Goal: Task Accomplishment & Management: Manage account settings

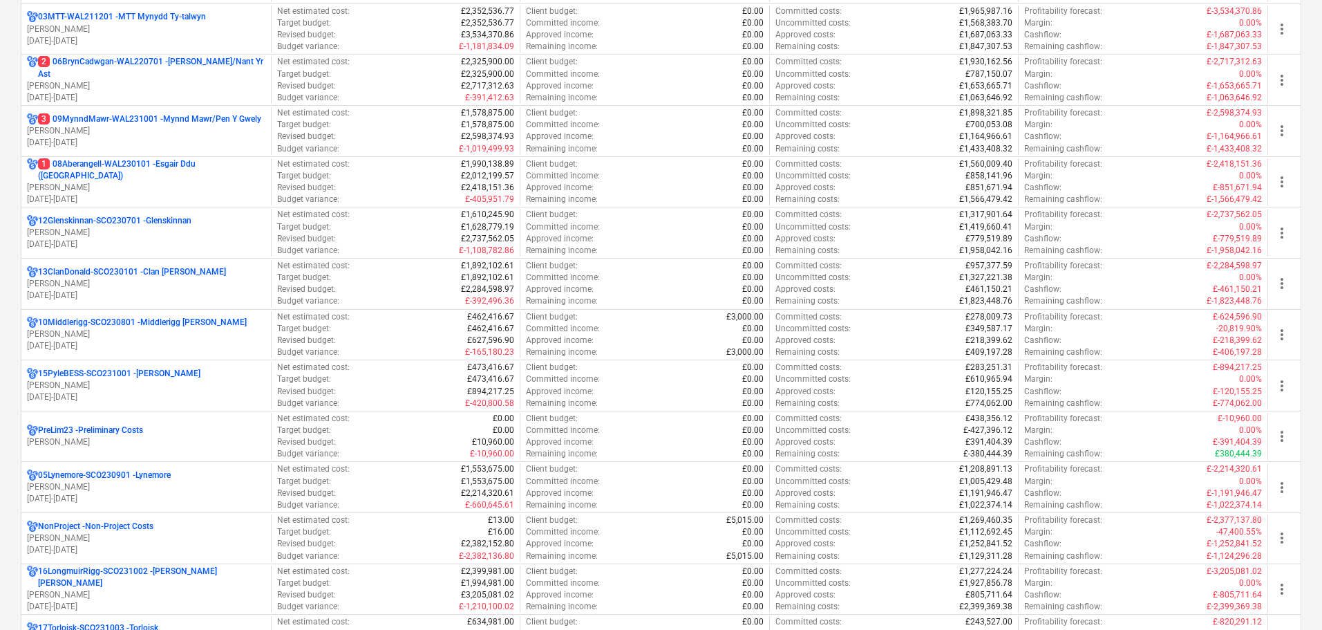
scroll to position [553, 0]
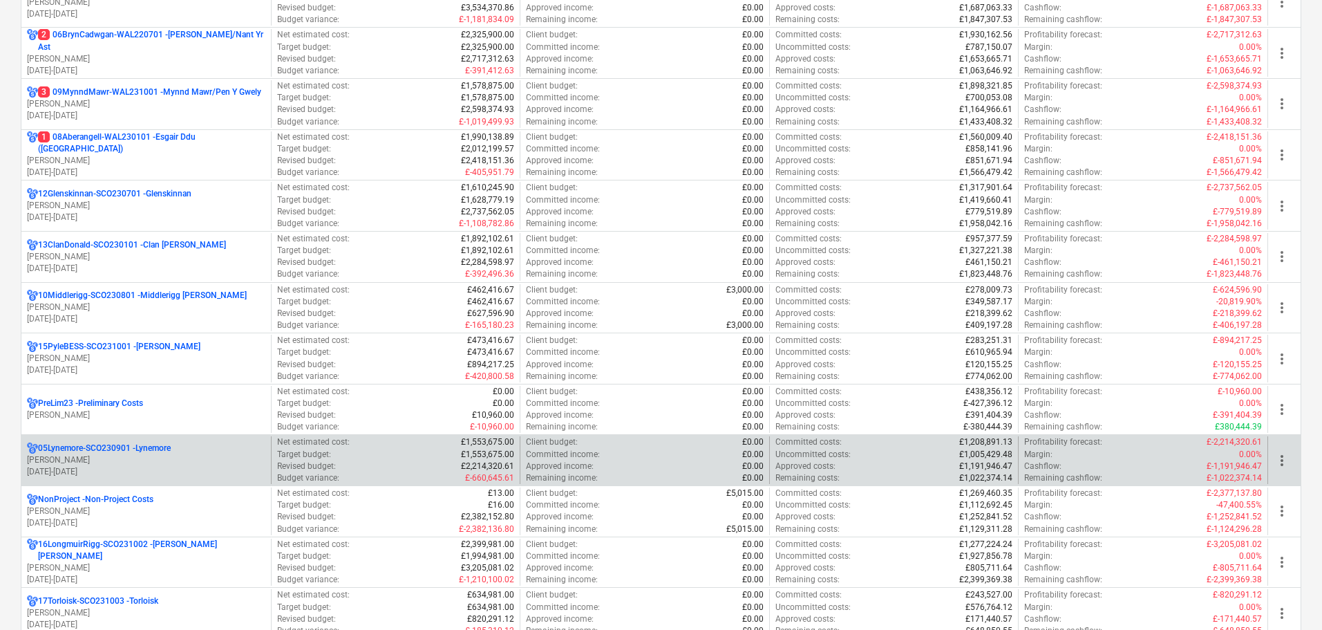
click at [150, 448] on p "05Lynemore-SCO230901 - Lynemore" at bounding box center [104, 448] width 133 height 12
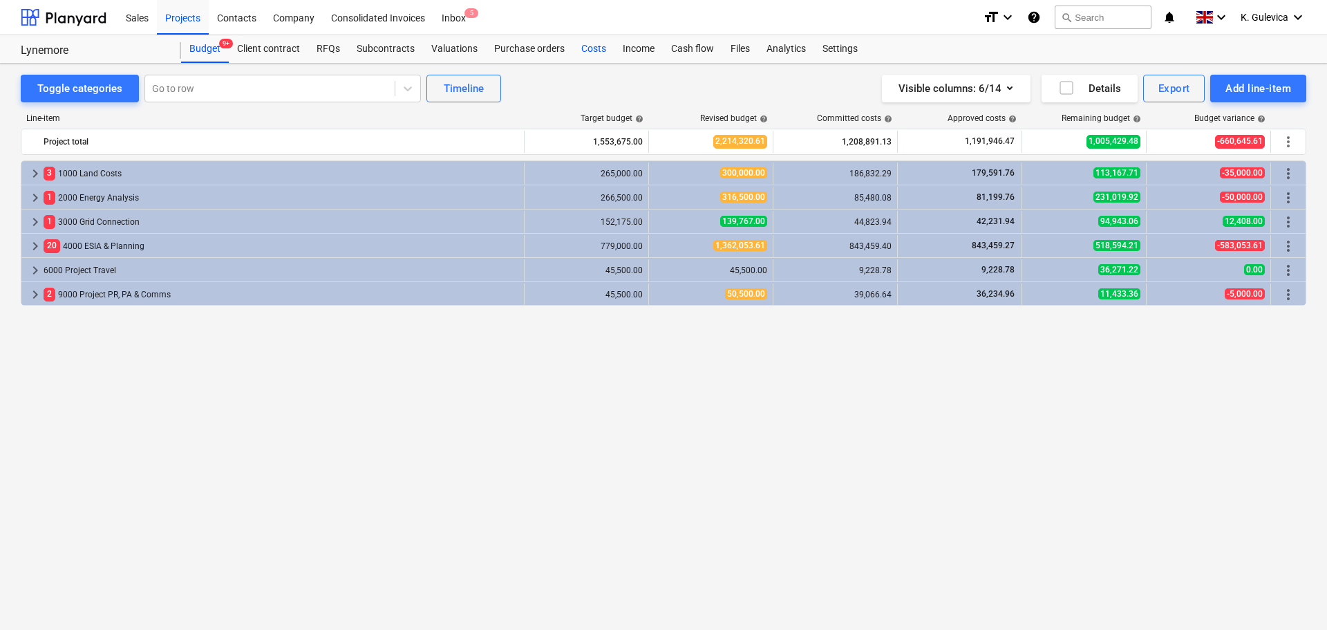
drag, startPoint x: 592, startPoint y: 45, endPoint x: 594, endPoint y: 52, distance: 7.2
click at [592, 45] on div "Costs" at bounding box center [593, 49] width 41 height 28
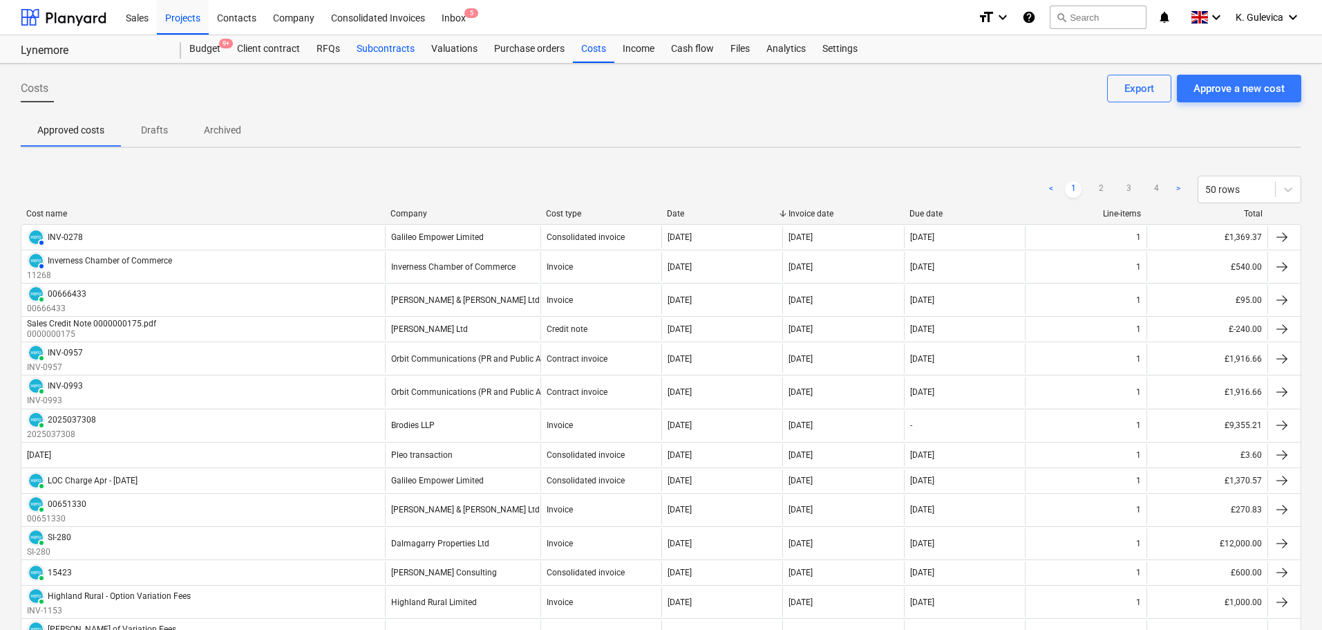
click at [384, 50] on div "Subcontracts" at bounding box center [385, 49] width 75 height 28
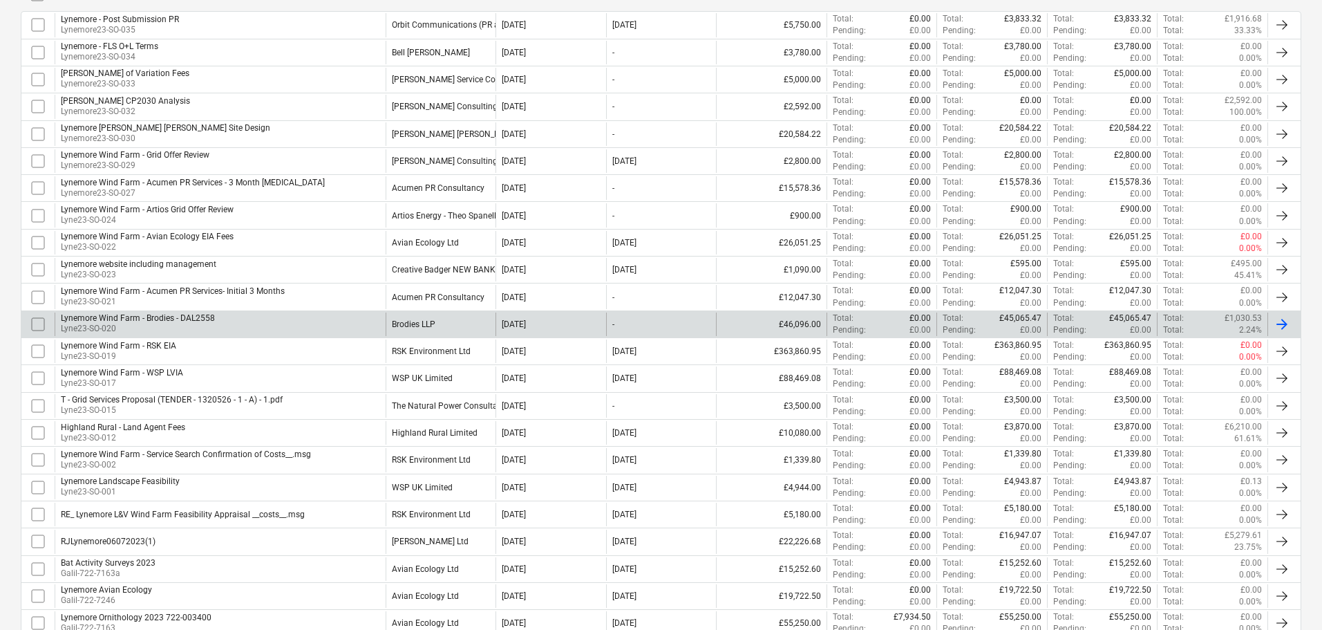
scroll to position [346, 0]
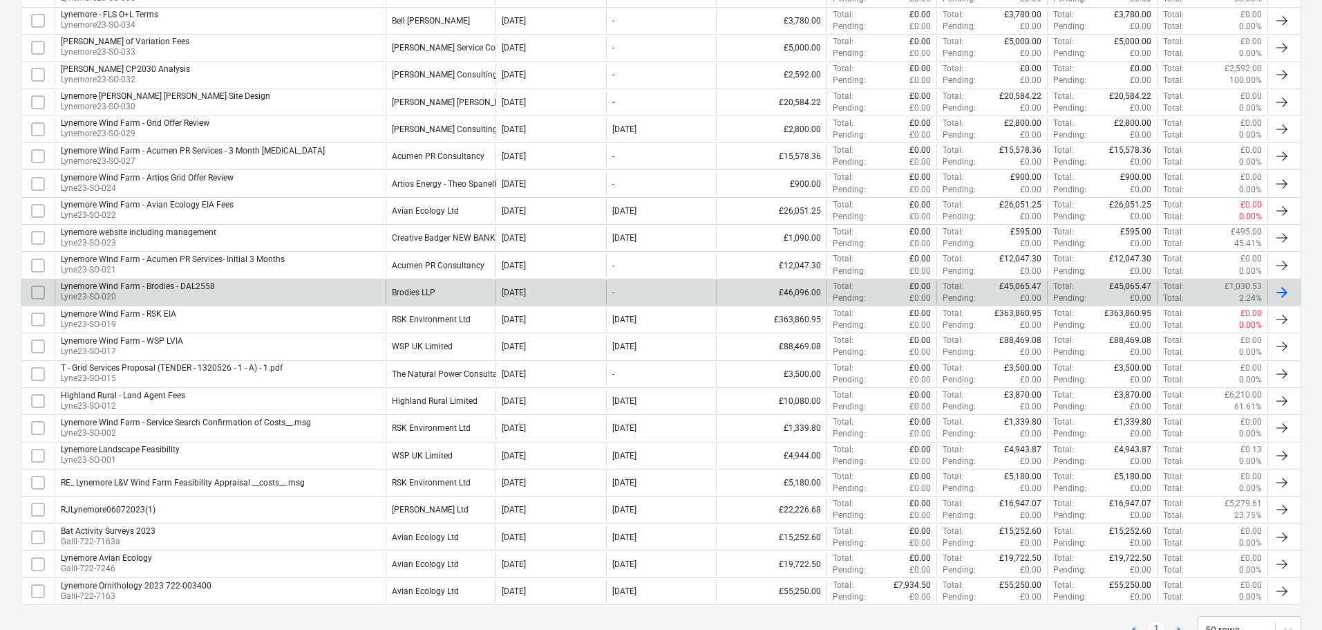
click at [228, 288] on div "Lynemore Wind Farm - Brodies - DAL2558 Lyne23-SO-020" at bounding box center [220, 293] width 331 height 24
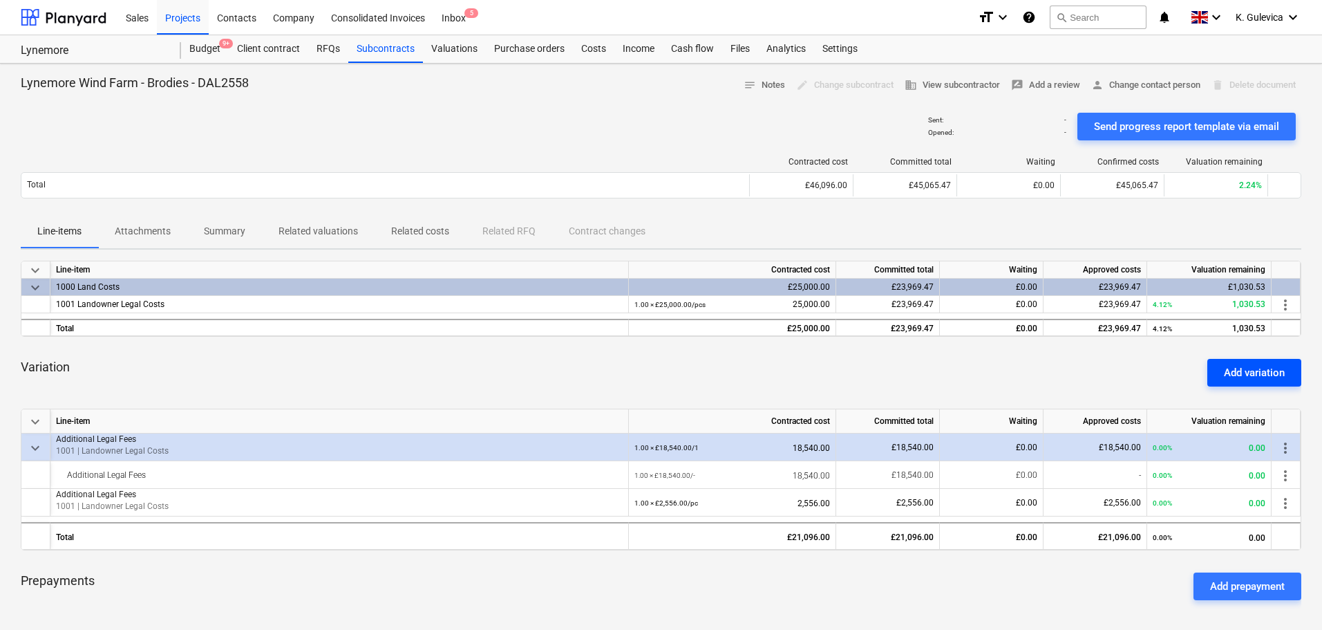
click at [1243, 375] on div "Add variation" at bounding box center [1254, 373] width 61 height 18
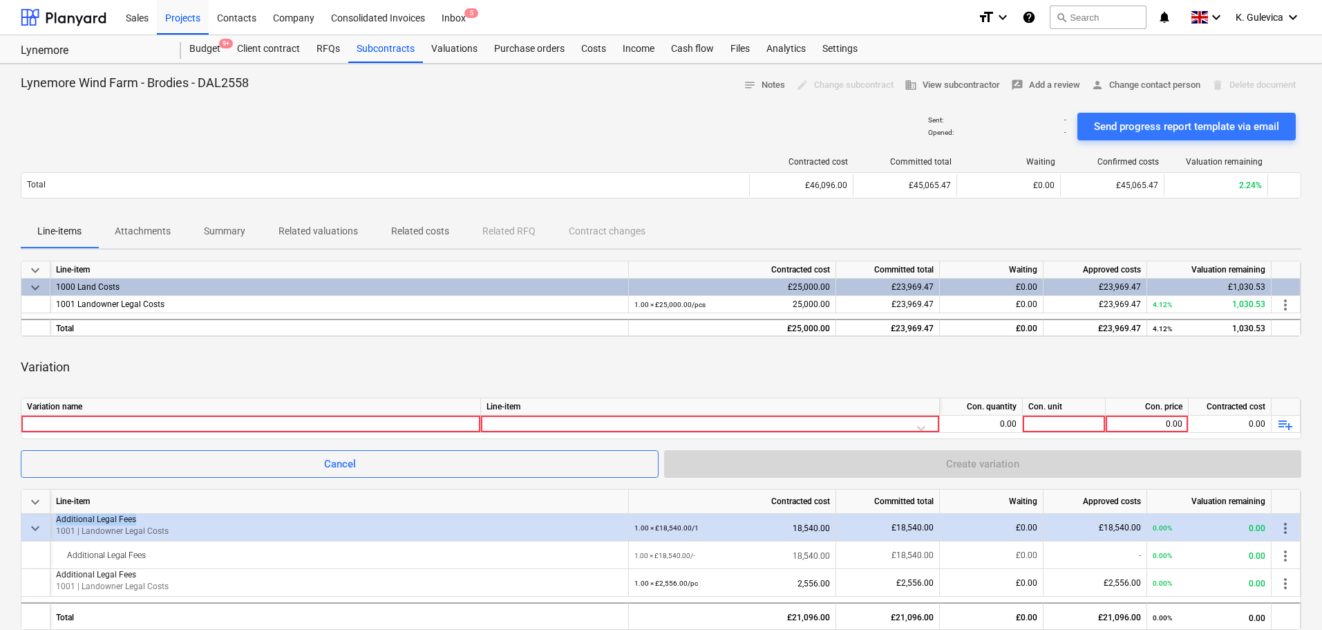
drag, startPoint x: 141, startPoint y: 517, endPoint x: 51, endPoint y: 514, distance: 89.9
click at [51, 514] on div "Additional Legal Fees 1001 | Landowner Legal Costs" at bounding box center [339, 528] width 579 height 28
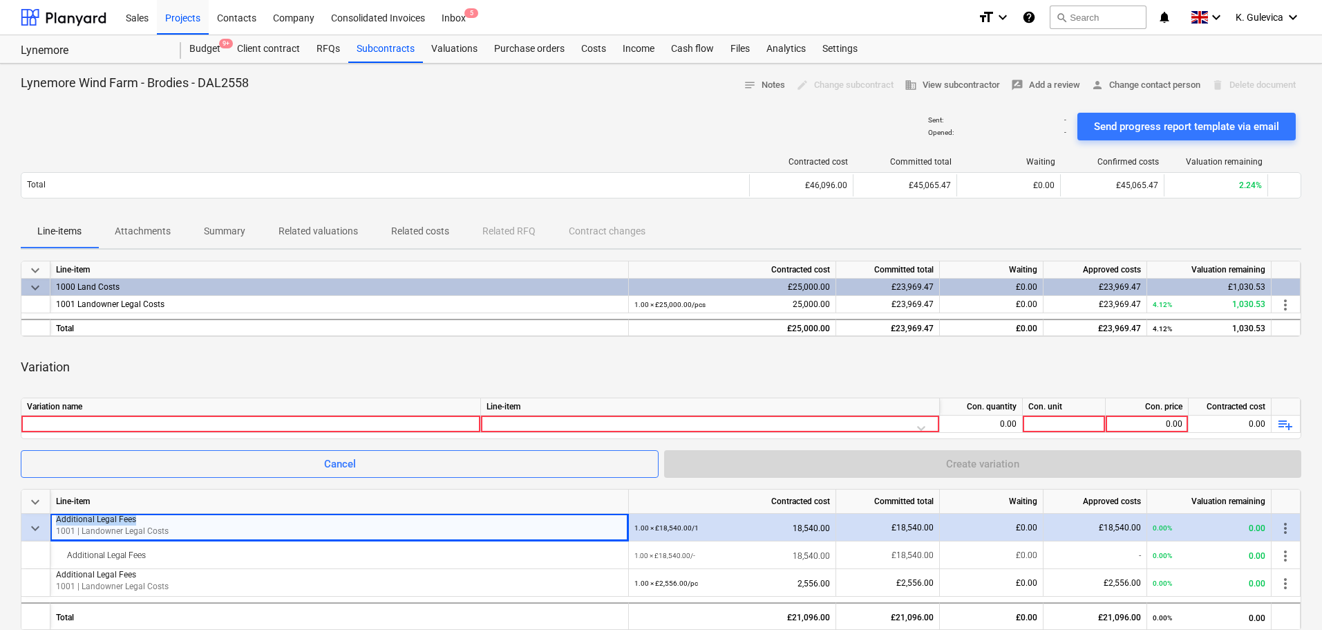
copy p "Additional Legal Fees"
click at [135, 420] on div at bounding box center [251, 423] width 448 height 17
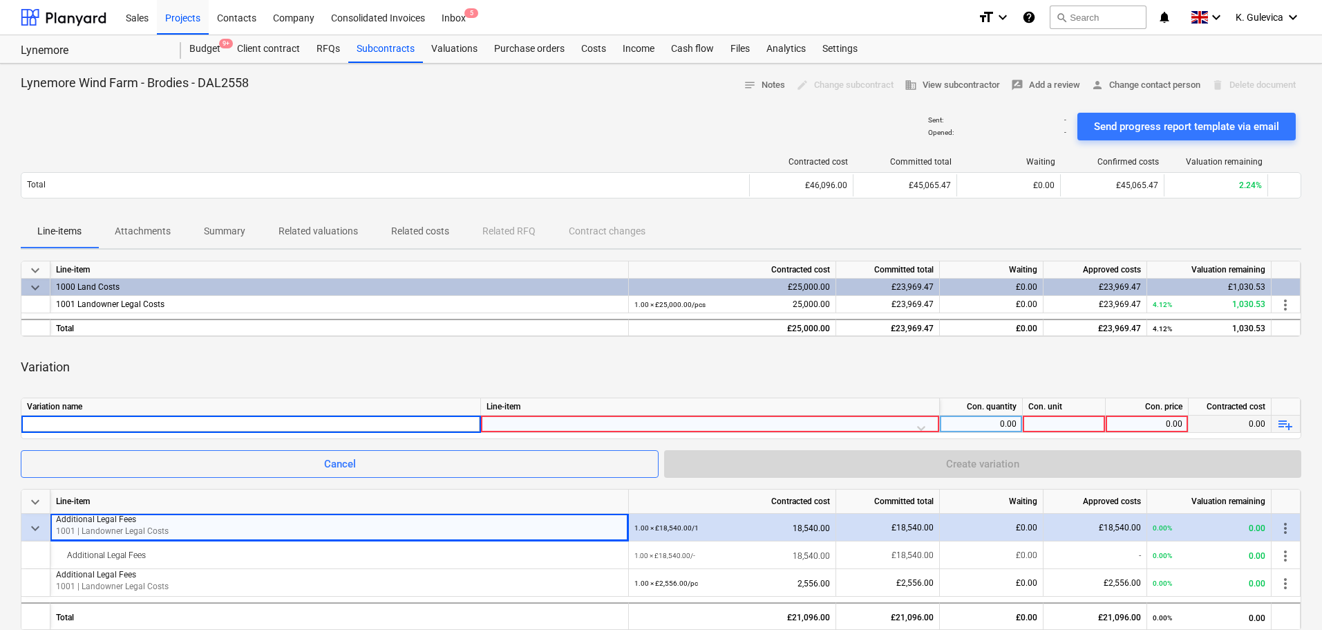
type input "Additional Legal Fees"
click at [657, 423] on div at bounding box center [710, 427] width 447 height 24
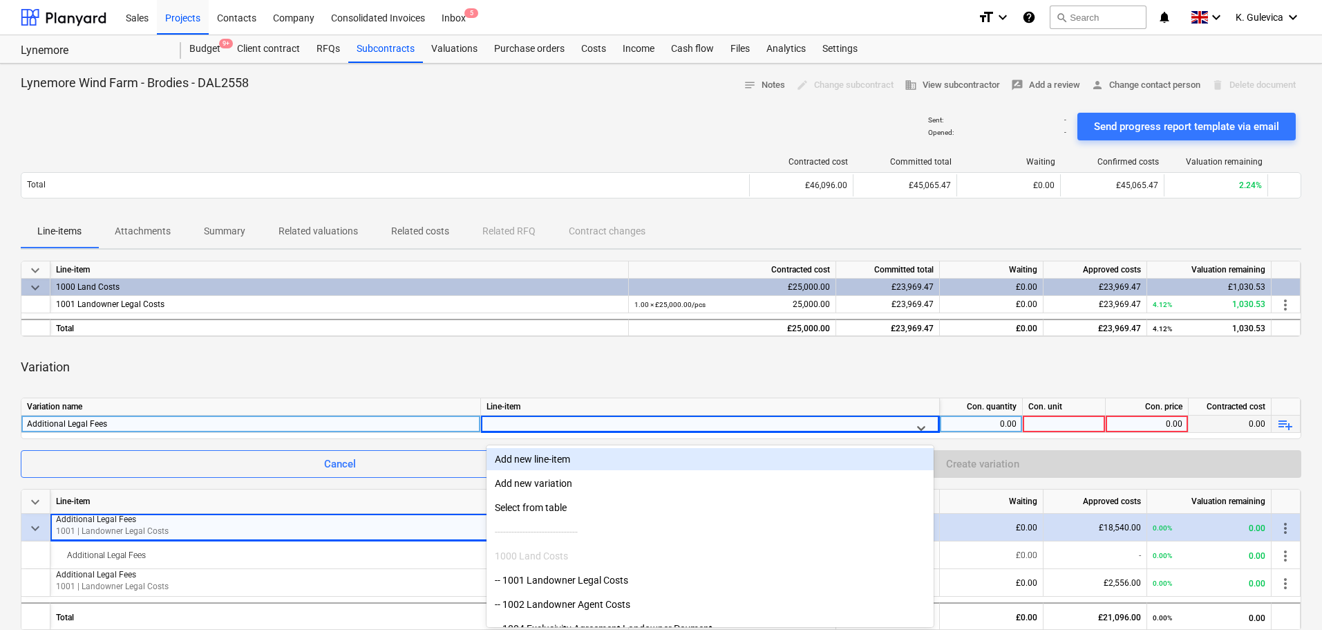
scroll to position [31, 0]
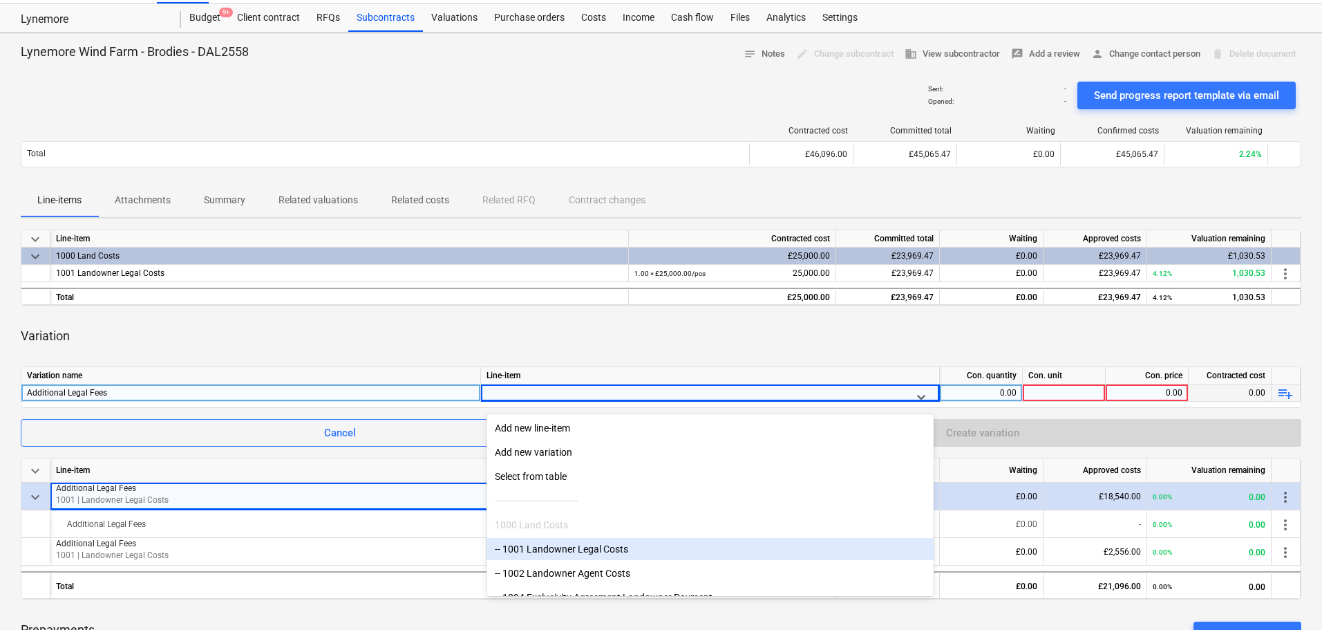
click at [579, 543] on div "-- 1001 Landowner Legal Costs" at bounding box center [710, 549] width 447 height 22
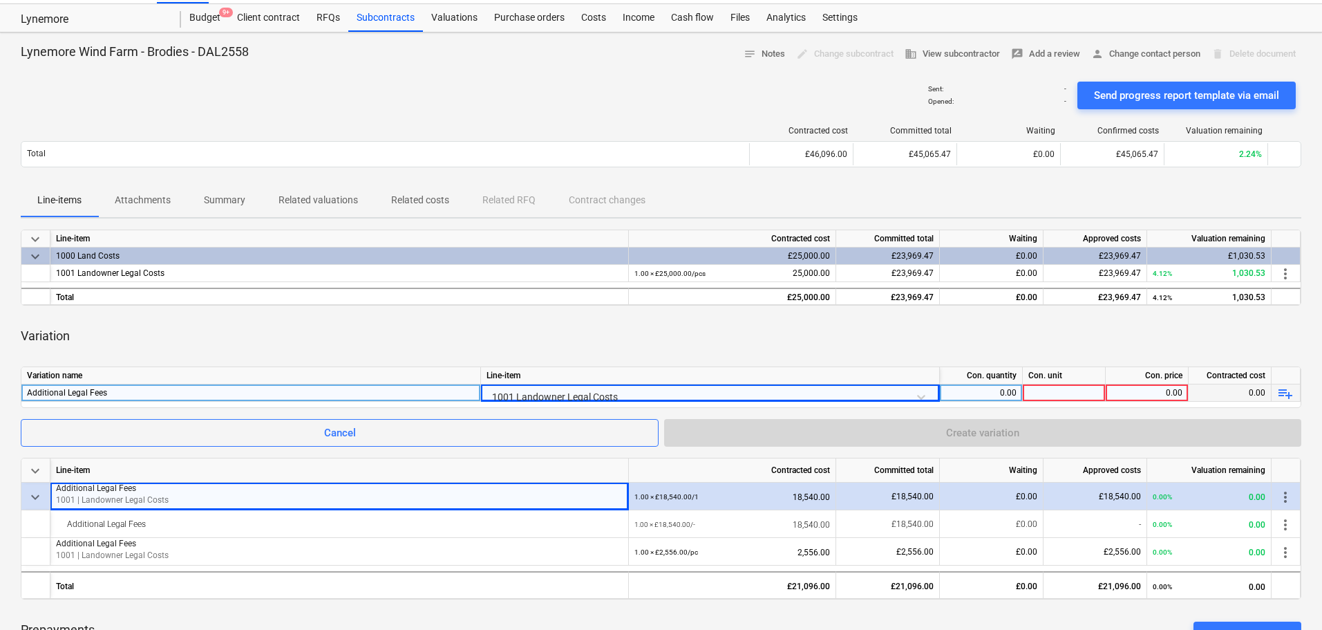
click at [610, 344] on div "Variation" at bounding box center [661, 336] width 1281 height 39
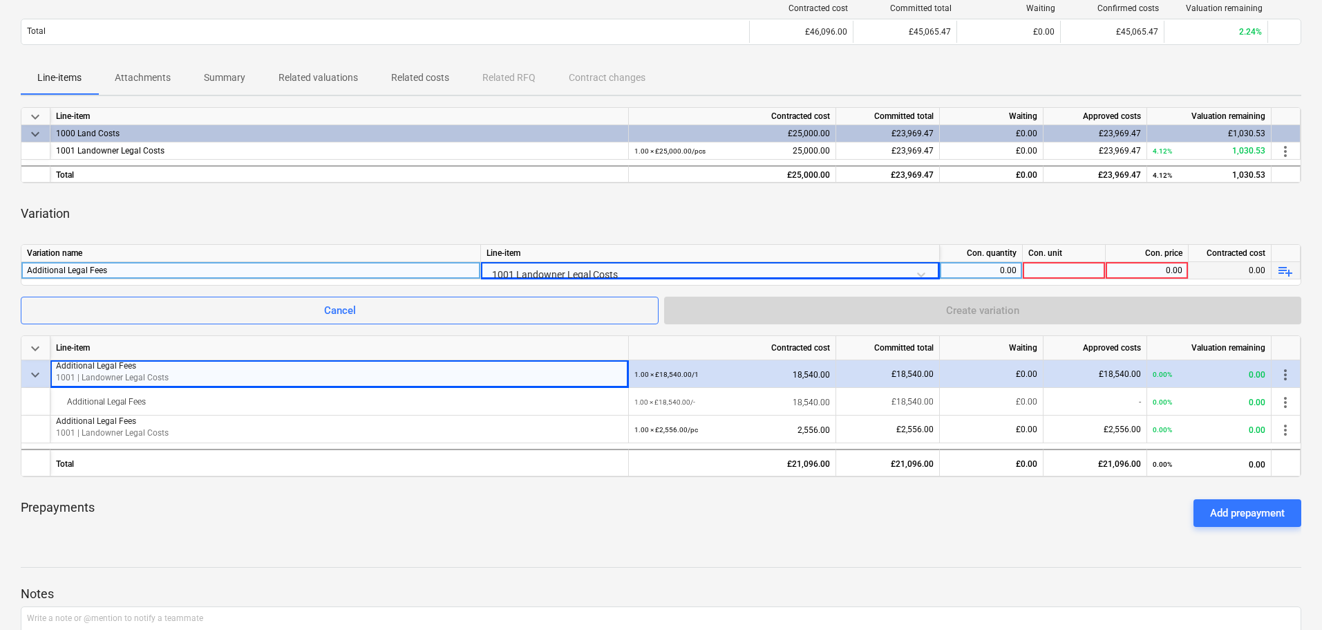
scroll to position [0, 0]
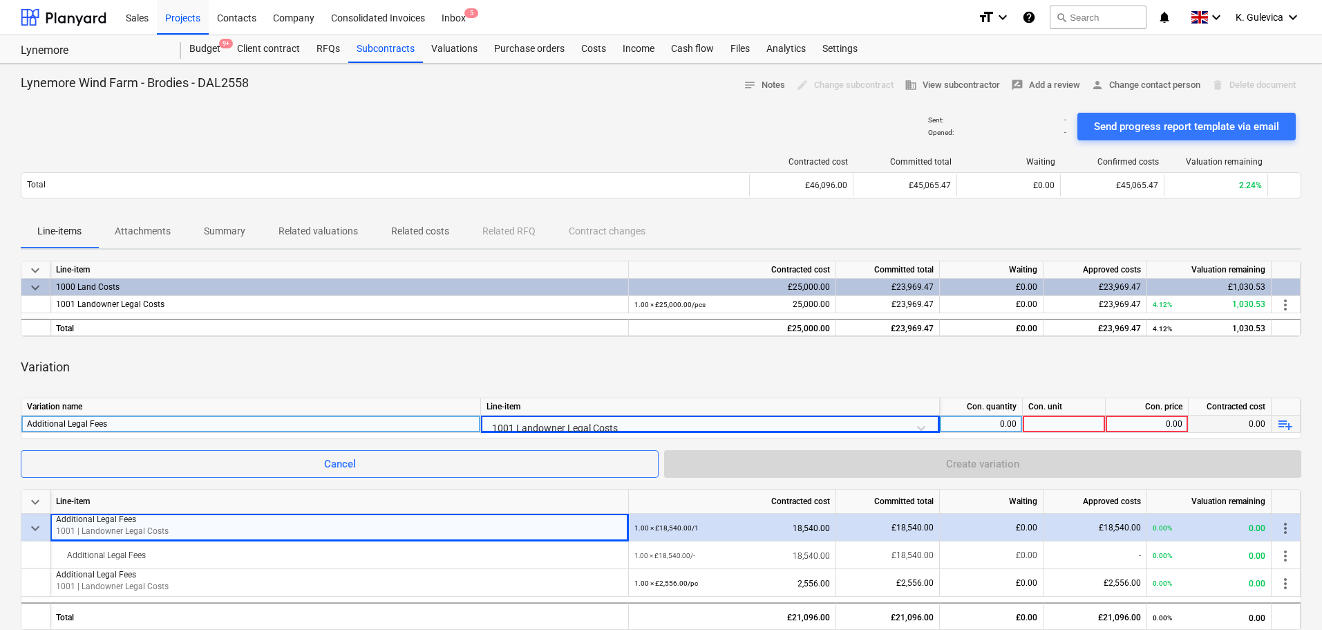
click at [989, 426] on div "0.00" at bounding box center [981, 423] width 71 height 17
type input "1"
click at [1056, 424] on div at bounding box center [1064, 423] width 83 height 17
type input "1"
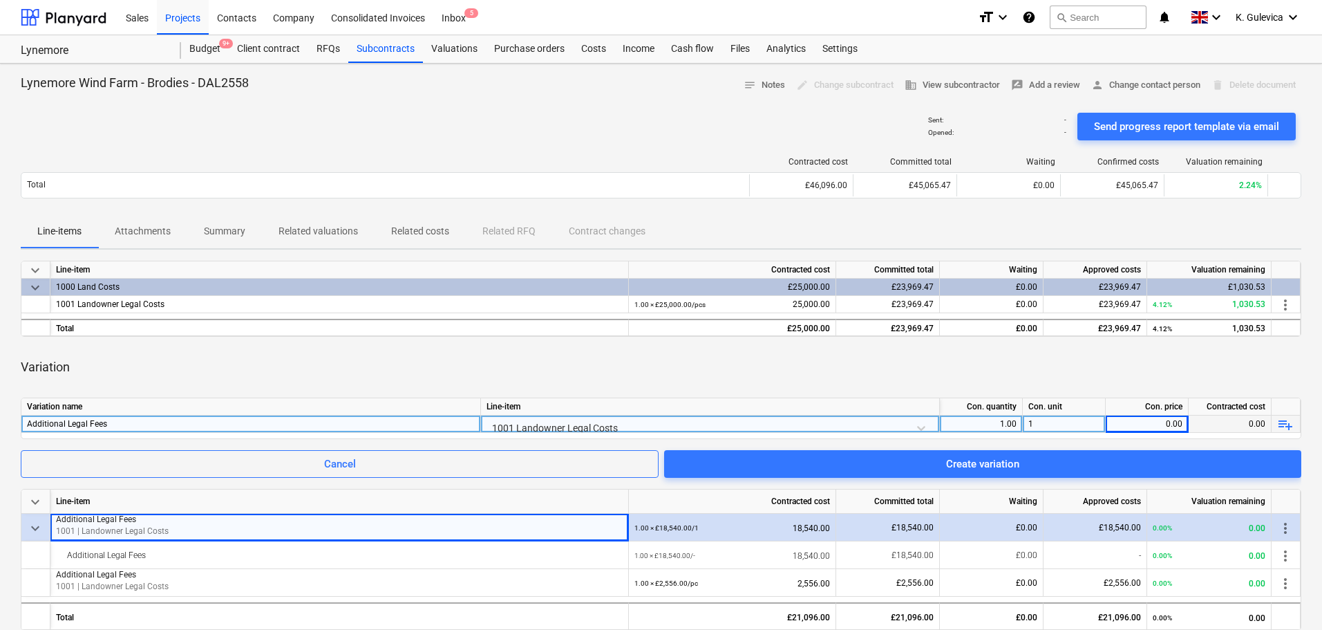
click at [1141, 423] on div "0.00" at bounding box center [1146, 423] width 71 height 17
type input "1878.10"
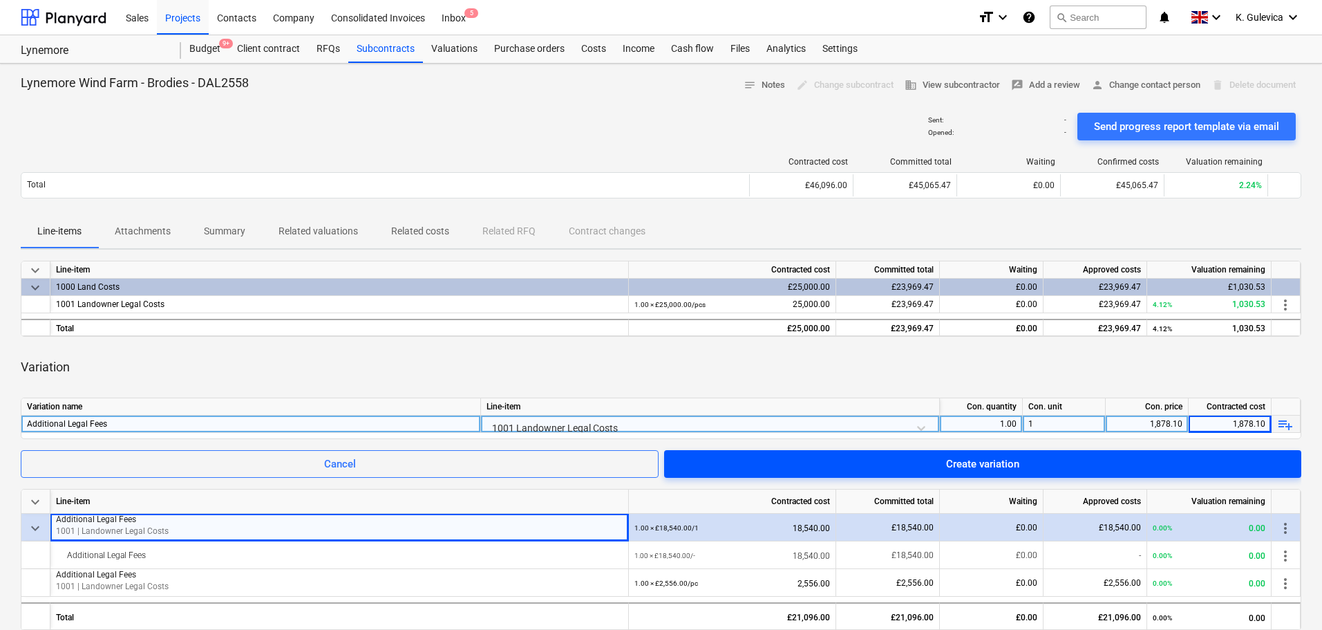
click at [987, 462] on div "Create variation" at bounding box center [982, 464] width 73 height 18
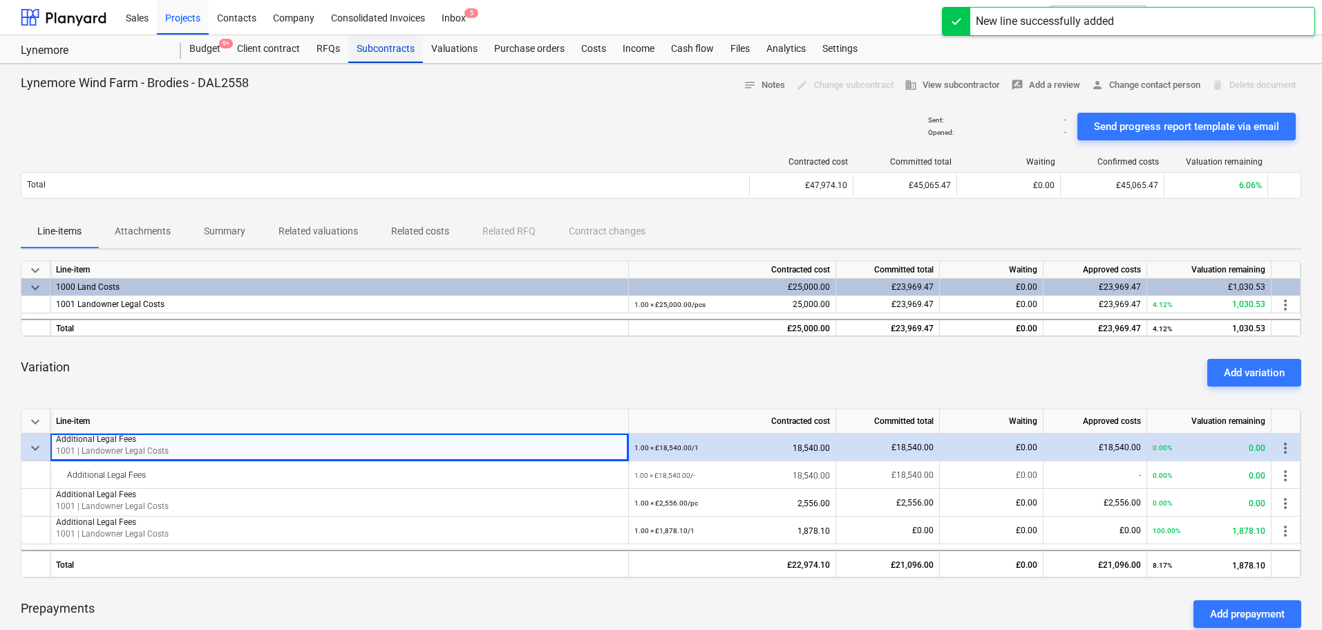
click at [376, 48] on div "Subcontracts" at bounding box center [385, 49] width 75 height 28
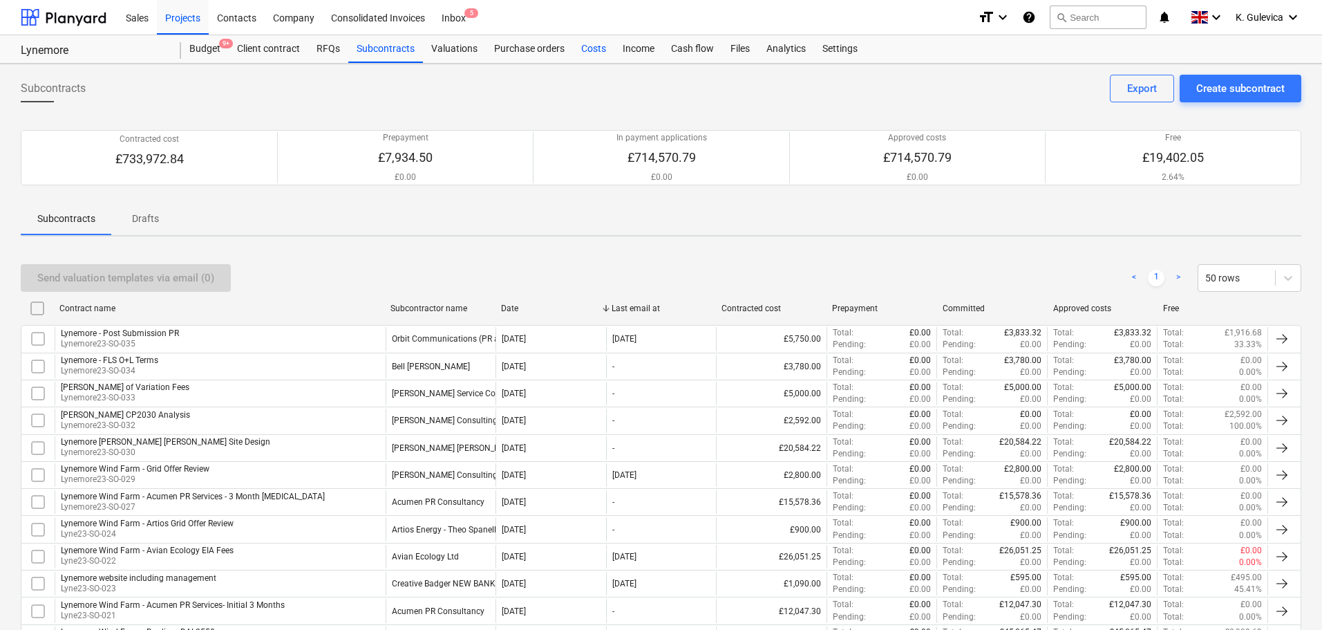
click at [589, 48] on div "Costs" at bounding box center [593, 49] width 41 height 28
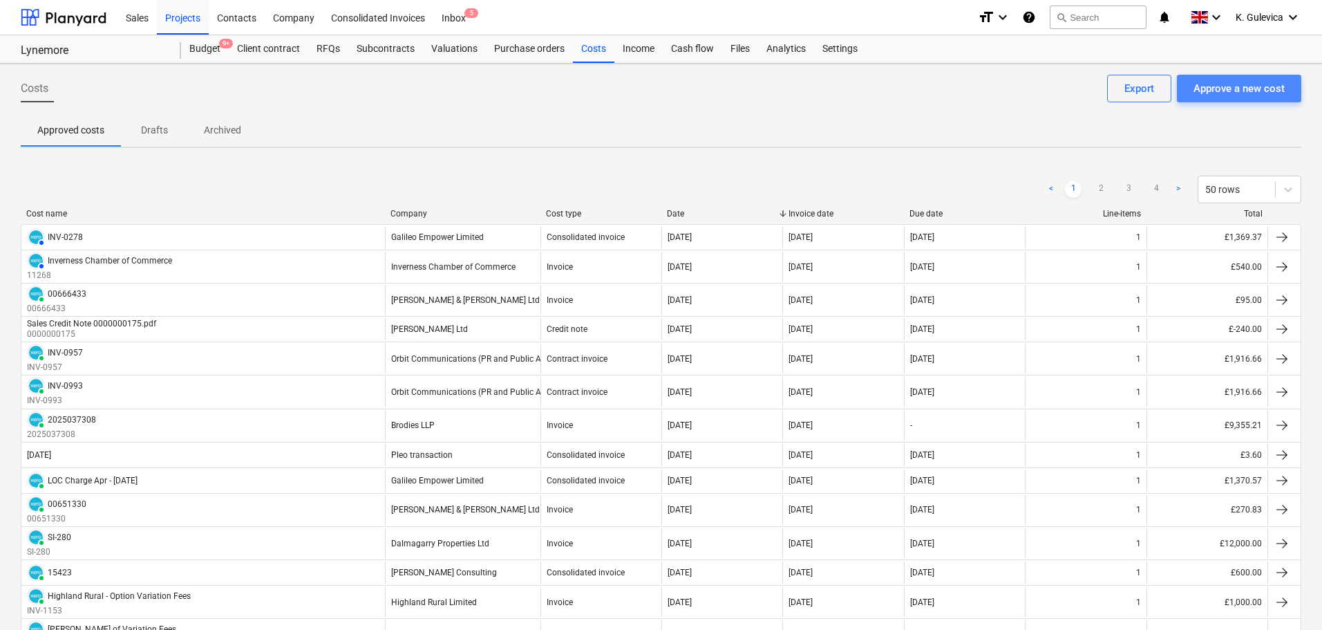
click at [1231, 87] on div "Approve a new cost" at bounding box center [1239, 88] width 91 height 18
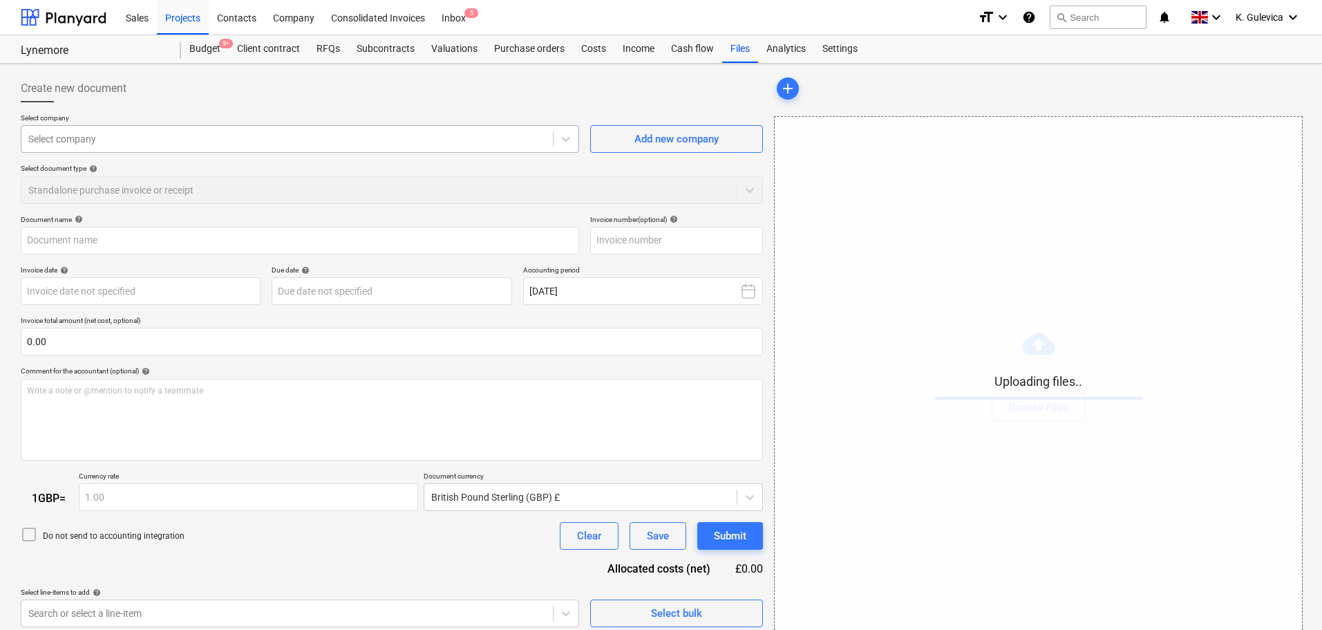
click at [264, 147] on div "Select company" at bounding box center [287, 138] width 532 height 19
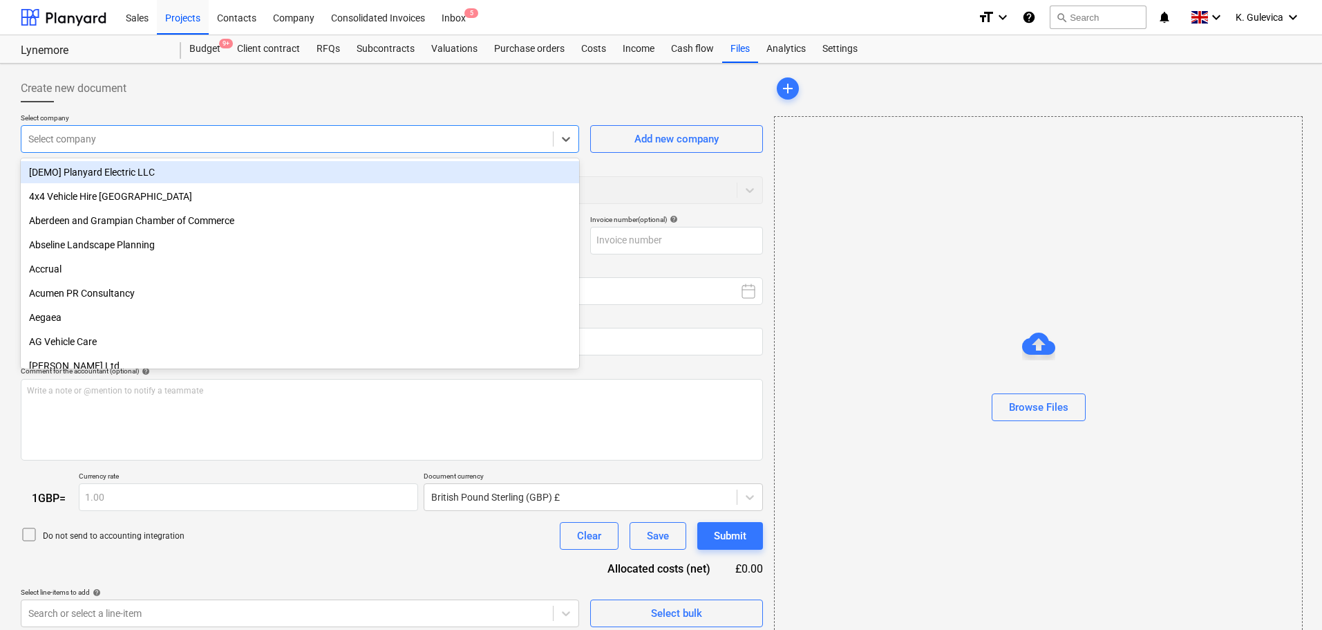
type input "BL_1788230_GAL3034 - [DATE] invoice - net element payable by [PERSON_NAME](7998…"
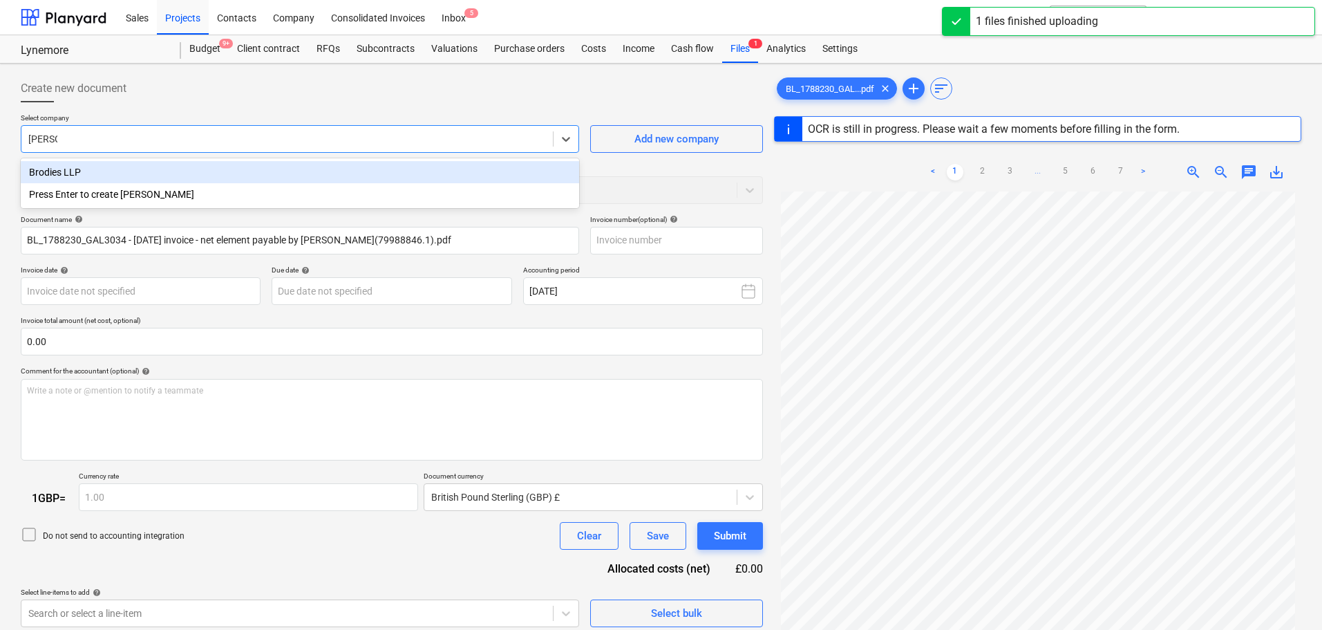
type input "brodies"
click at [73, 174] on div "Brodies LLP" at bounding box center [300, 172] width 559 height 22
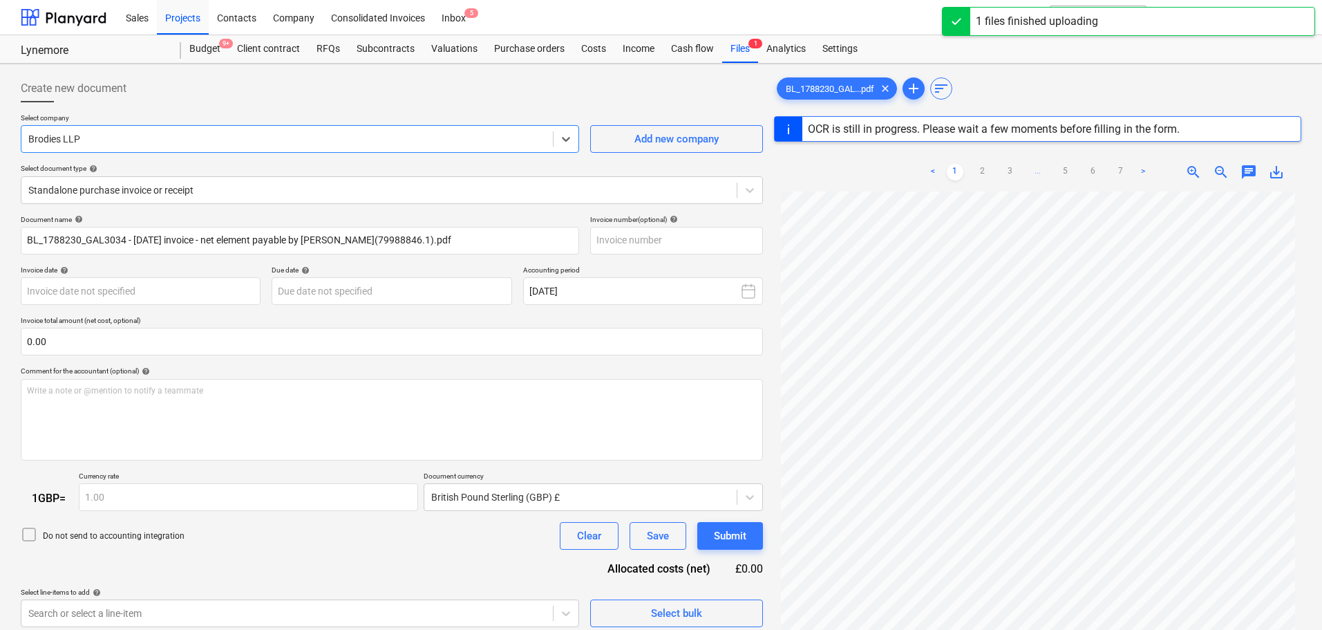
drag, startPoint x: 214, startPoint y: 189, endPoint x: 207, endPoint y: 207, distance: 18.6
click at [215, 189] on div at bounding box center [379, 190] width 702 height 14
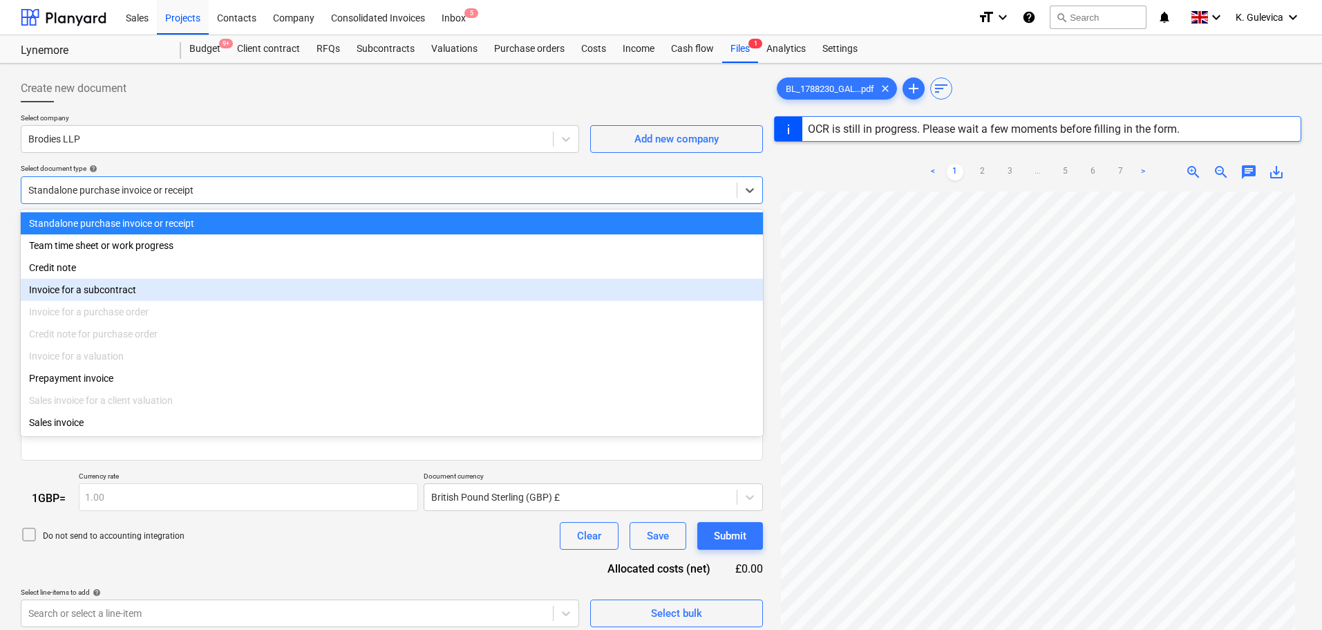
click at [120, 297] on div "Invoice for a subcontract" at bounding box center [392, 290] width 742 height 22
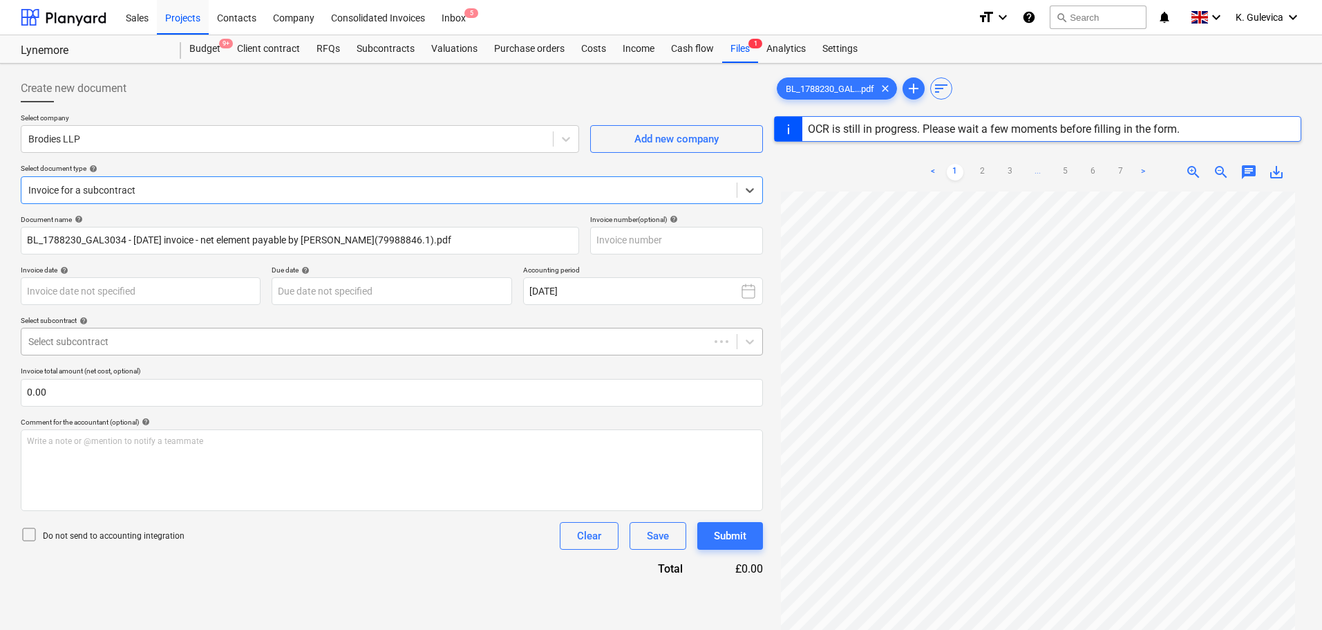
type input "2025051152"
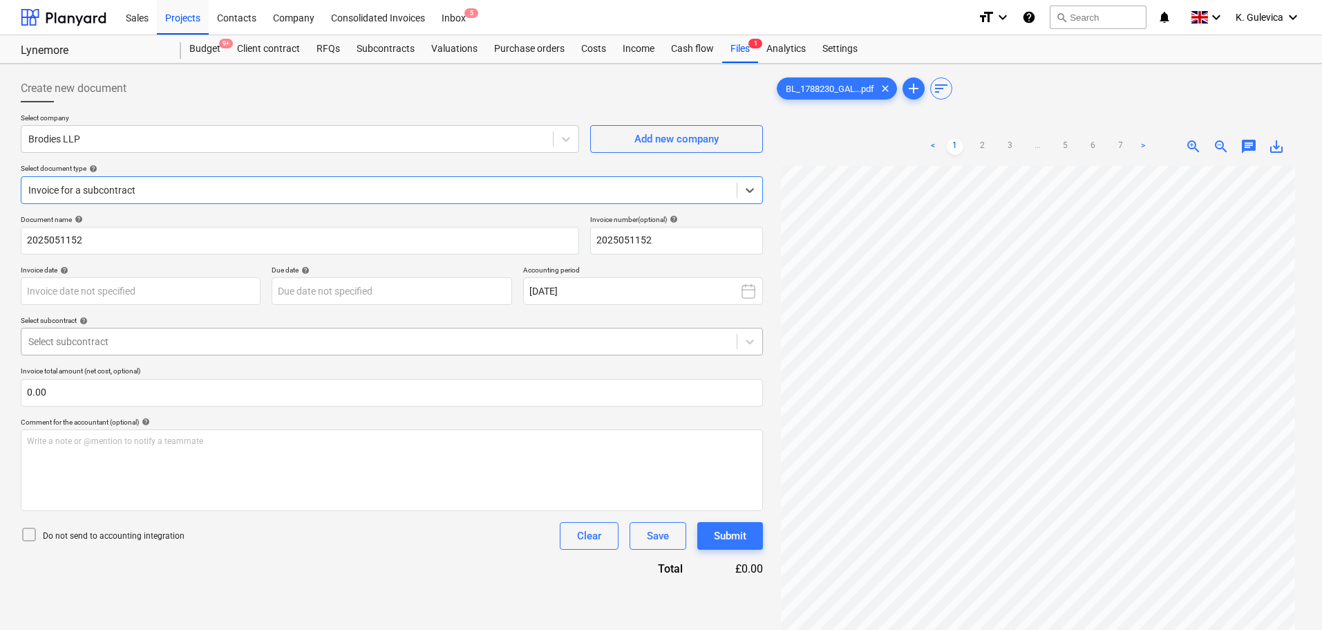
click at [178, 341] on div at bounding box center [379, 342] width 702 height 14
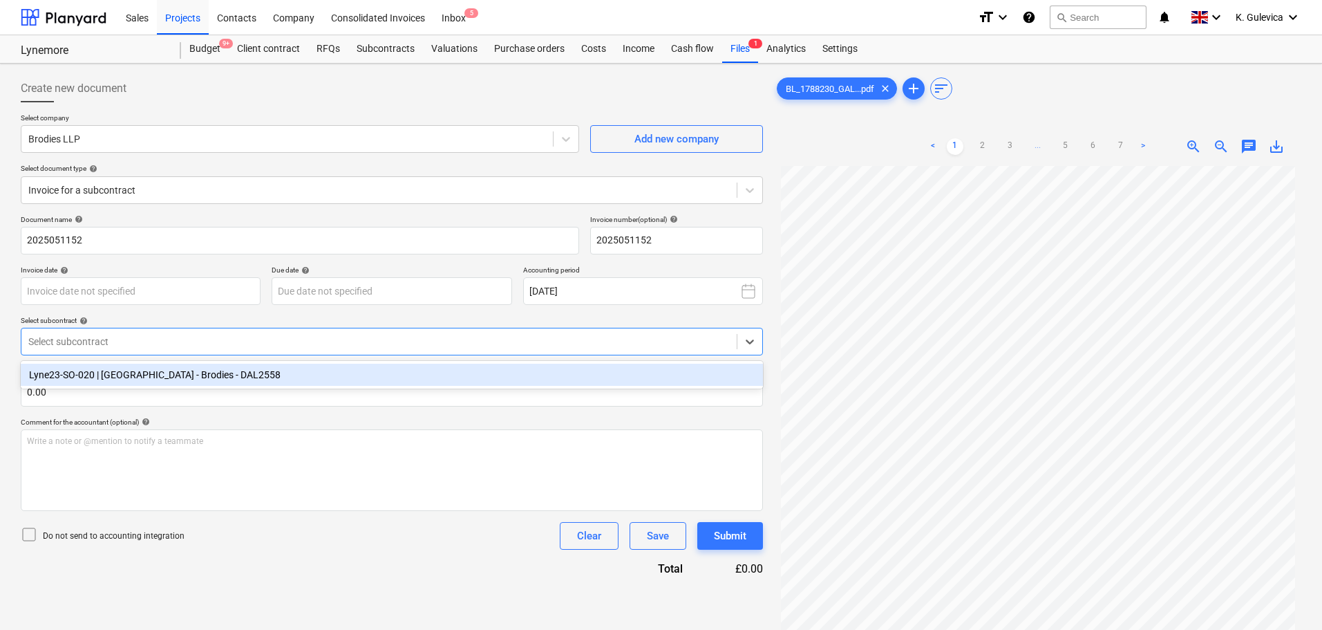
click at [161, 377] on div "Lyne23-SO-020 | [GEOGRAPHIC_DATA] - Brodies - DAL2558" at bounding box center [392, 375] width 742 height 22
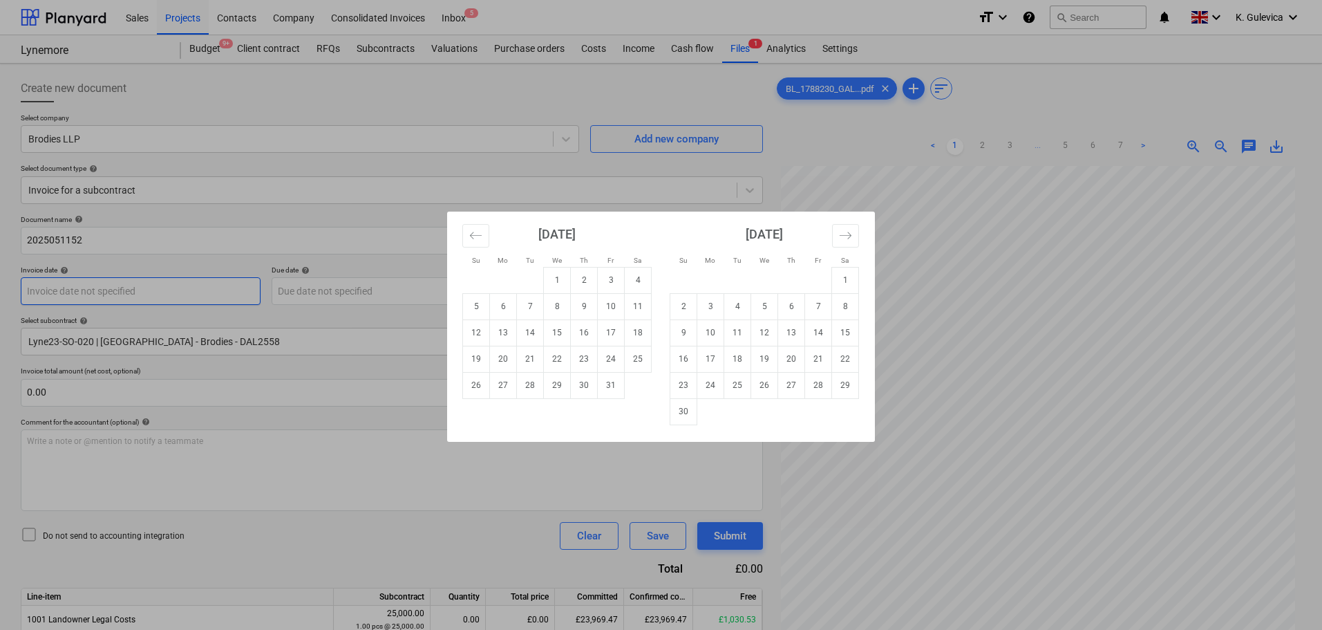
click at [165, 290] on body "Sales Projects Contacts Company Consolidated Invoices Inbox 5 format_size keybo…" at bounding box center [661, 315] width 1322 height 630
click at [538, 309] on td "7" at bounding box center [530, 306] width 27 height 26
type input "[DATE]"
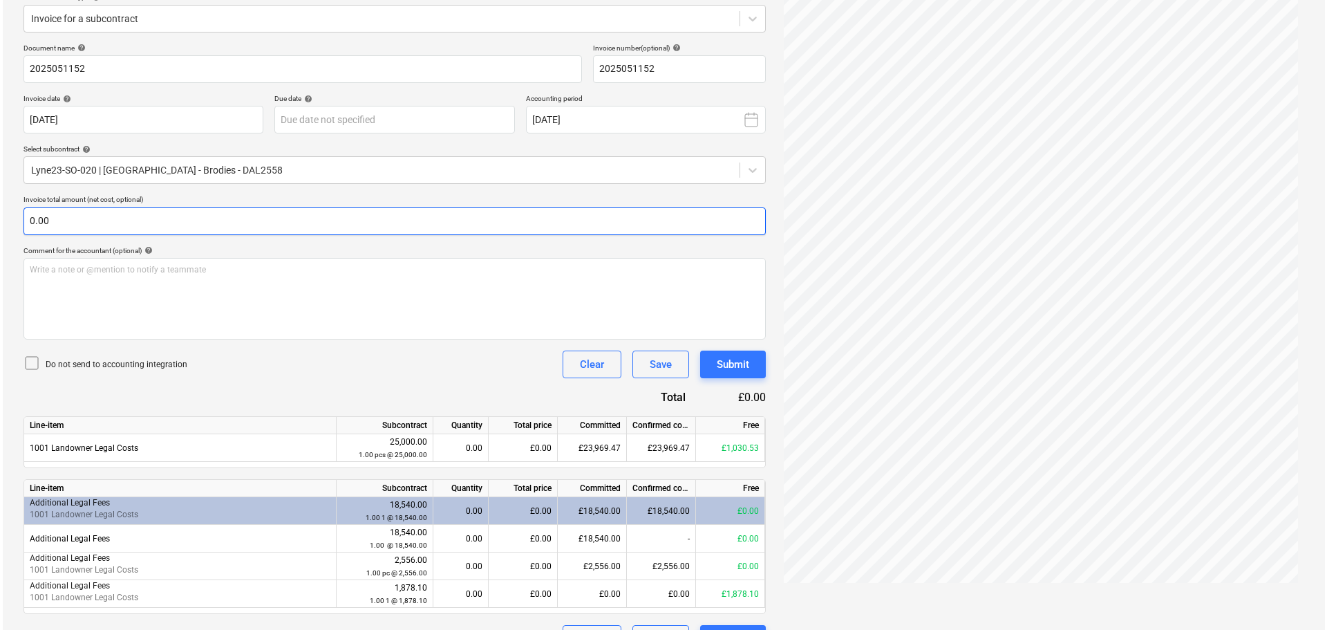
scroll to position [205, 0]
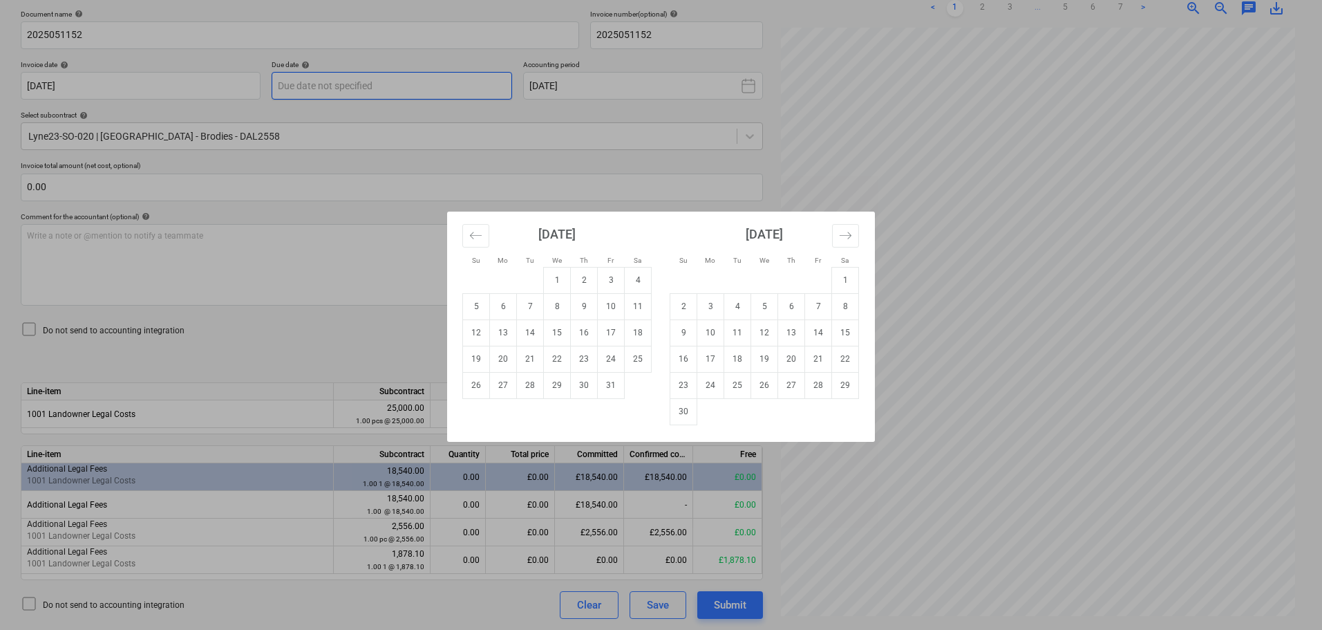
click at [312, 93] on body "Sales Projects Contacts Company Consolidated Invoices Inbox 5 format_size keybo…" at bounding box center [661, 110] width 1322 height 630
click at [529, 311] on td "7" at bounding box center [530, 306] width 27 height 26
type input "[DATE]"
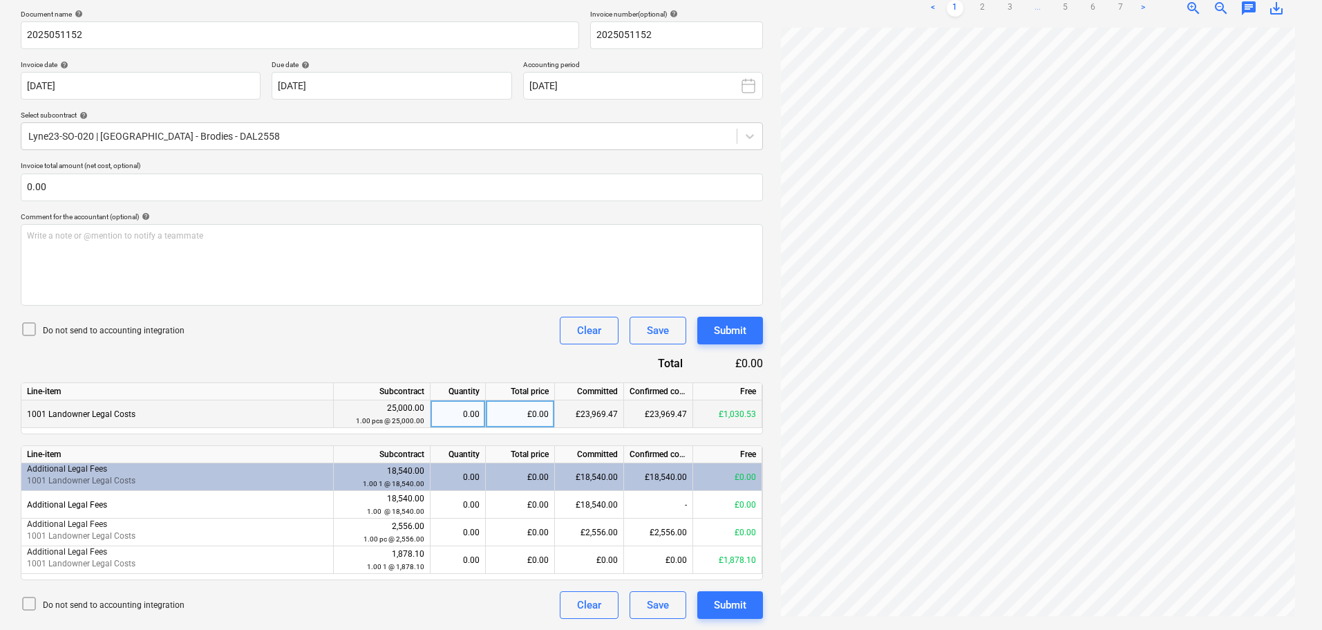
click at [524, 415] on div "£0.00" at bounding box center [520, 414] width 69 height 28
type input "1030.53"
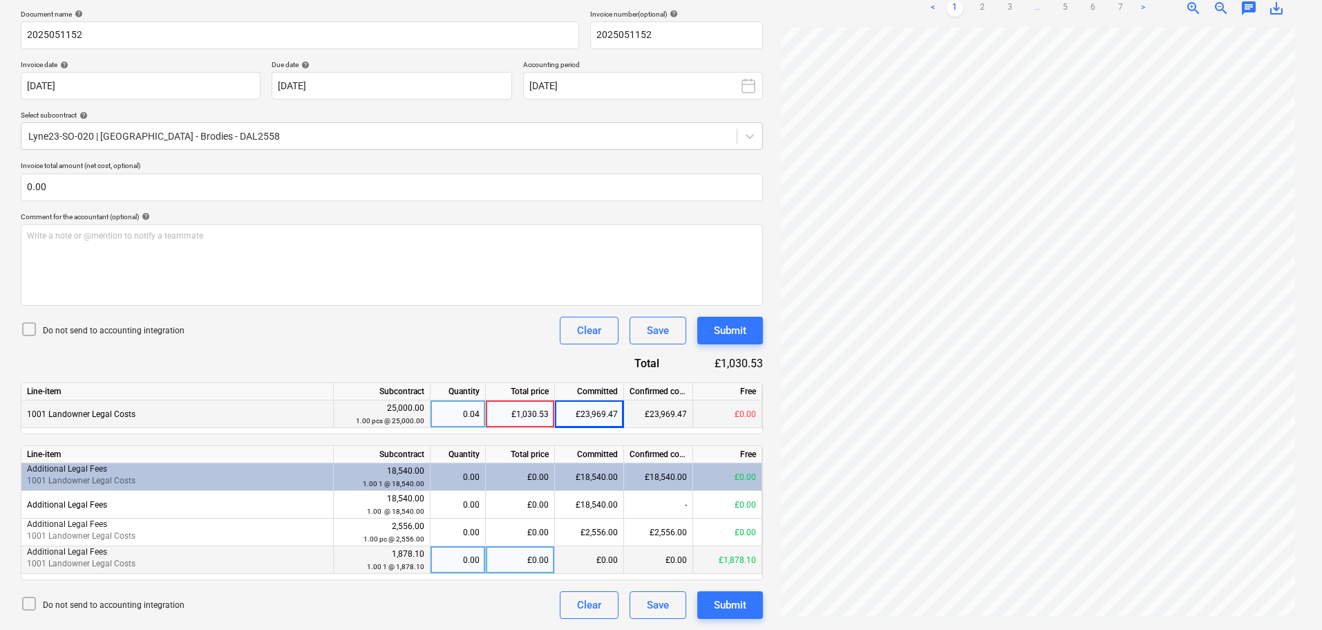
click at [474, 560] on div "0.00" at bounding box center [458, 560] width 44 height 28
type input "1"
click at [734, 604] on div "Submit" at bounding box center [730, 605] width 32 height 18
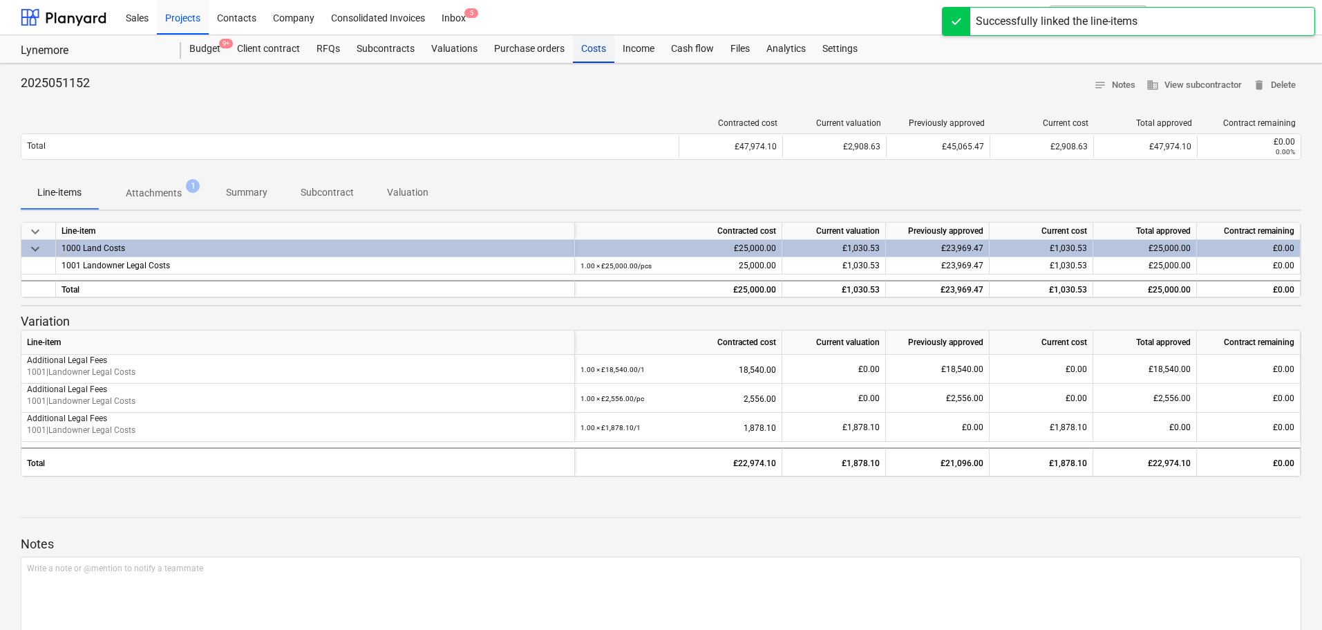
click at [585, 53] on div "Costs" at bounding box center [593, 49] width 41 height 28
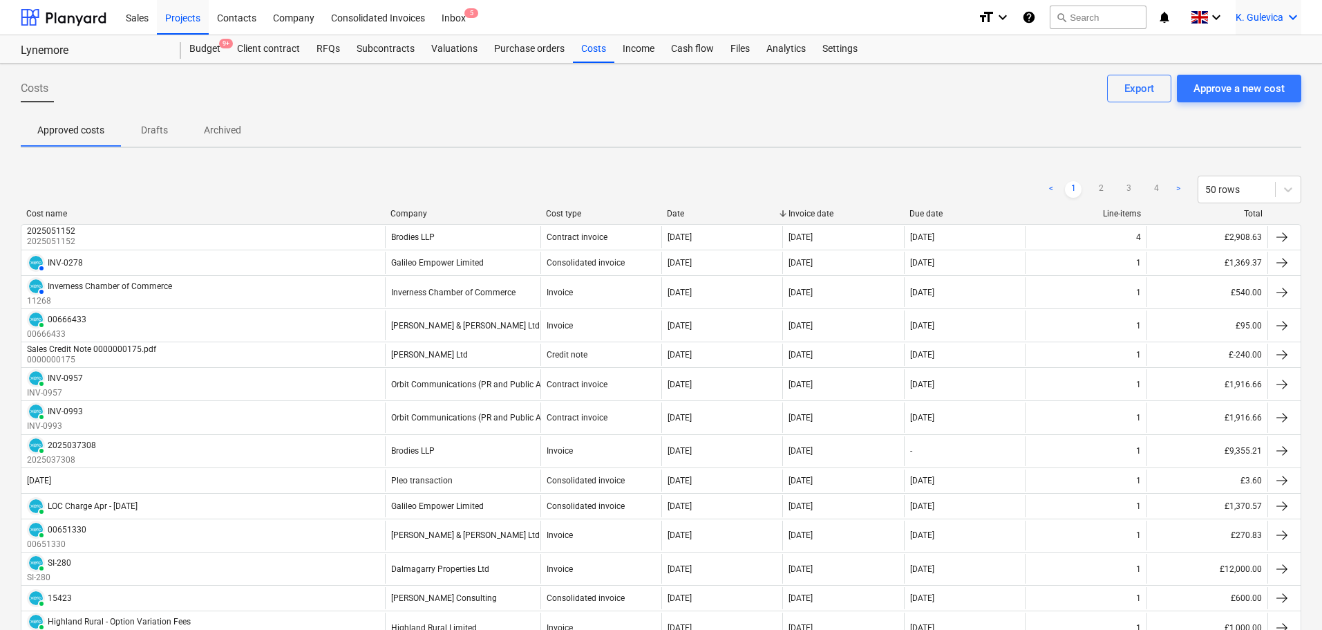
click at [1265, 9] on div "K. Gulevica keyboard_arrow_down" at bounding box center [1269, 17] width 66 height 35
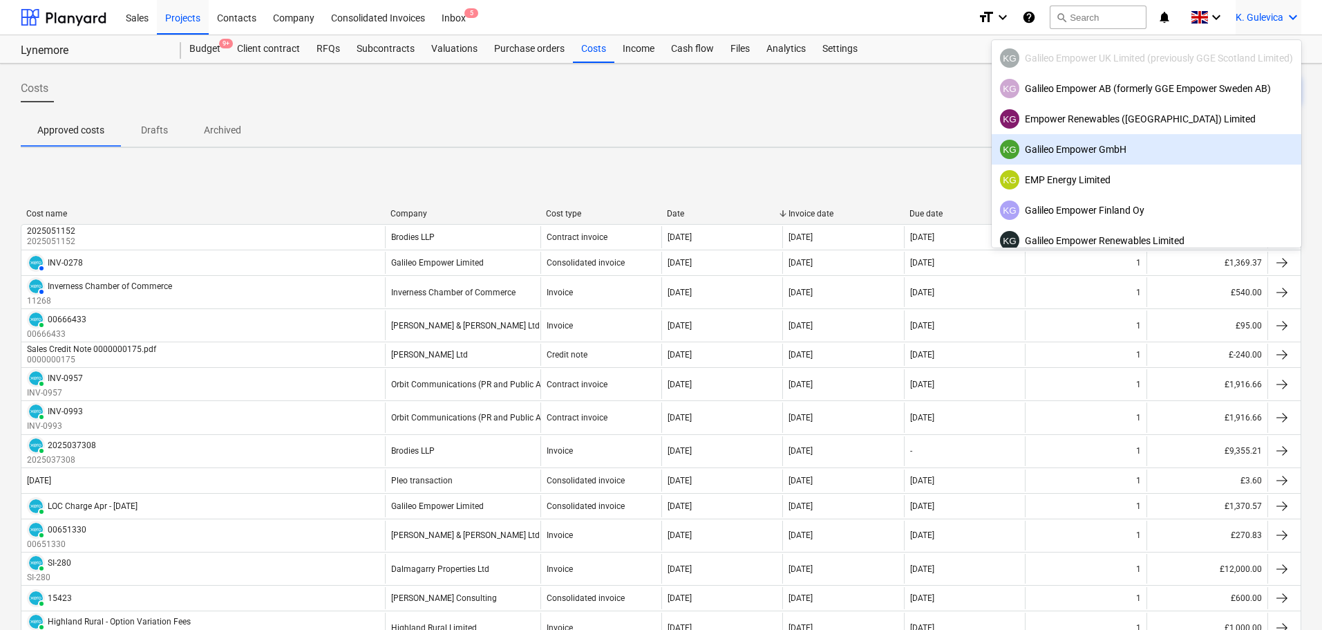
click at [1070, 151] on div "KG Galileo Empower GmbH" at bounding box center [1146, 149] width 293 height 19
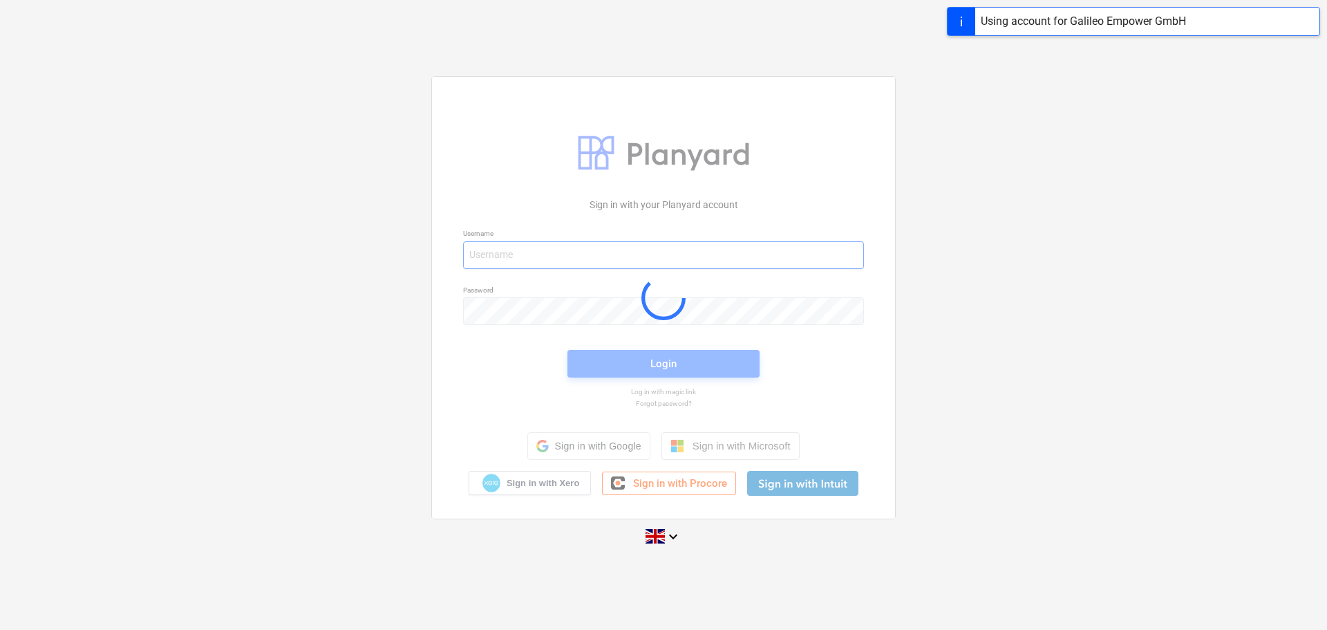
type input "[EMAIL_ADDRESS][DOMAIN_NAME]"
